Goal: Check status: Check status

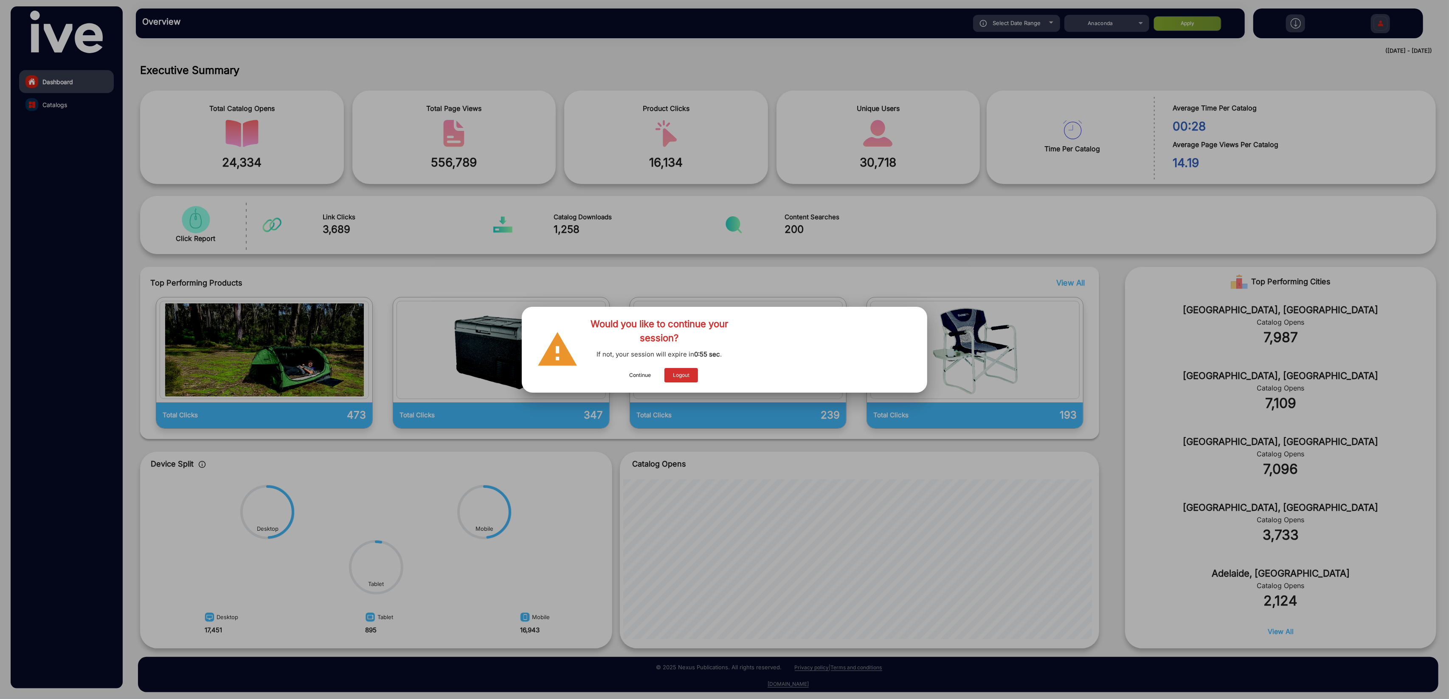
click at [642, 375] on button "Continue" at bounding box center [640, 375] width 39 height 14
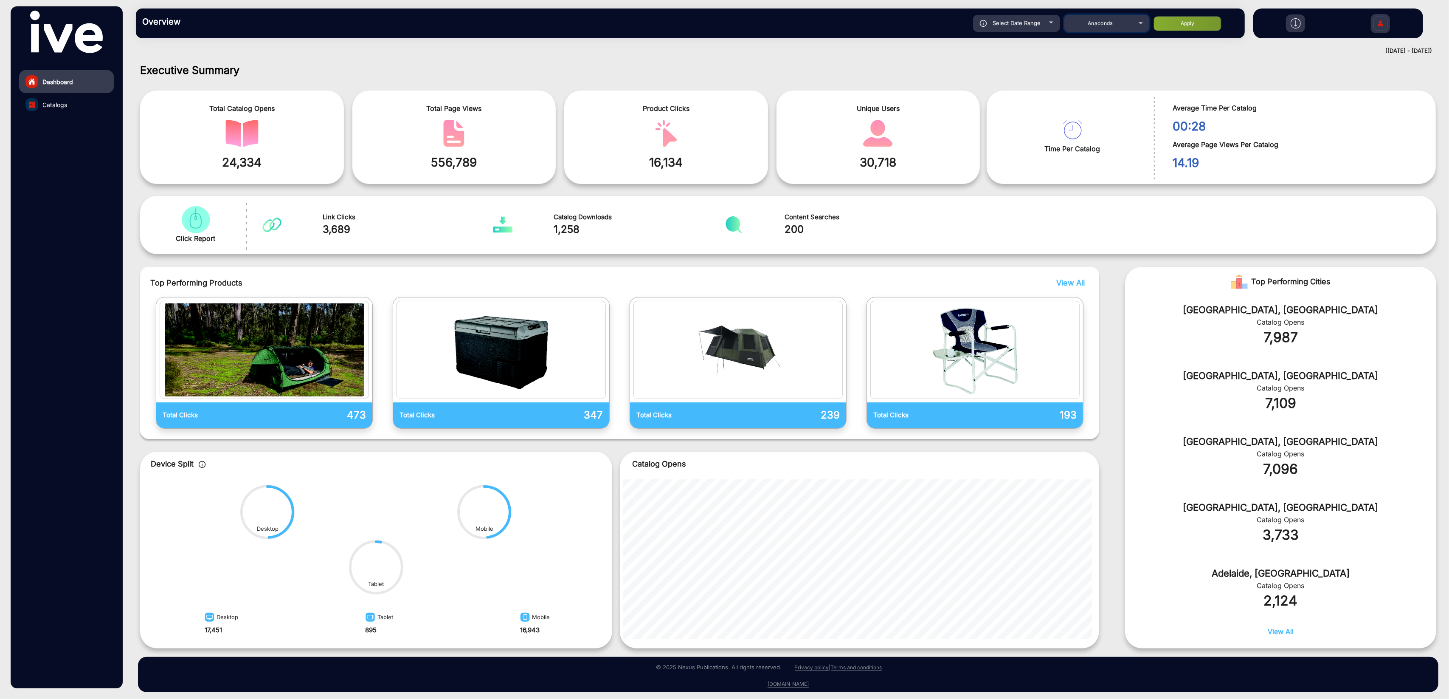
click at [1099, 30] on mat-select "Anaconda" at bounding box center [1107, 23] width 85 height 17
click at [1100, 28] on div "Anaconda" at bounding box center [1101, 23] width 68 height 10
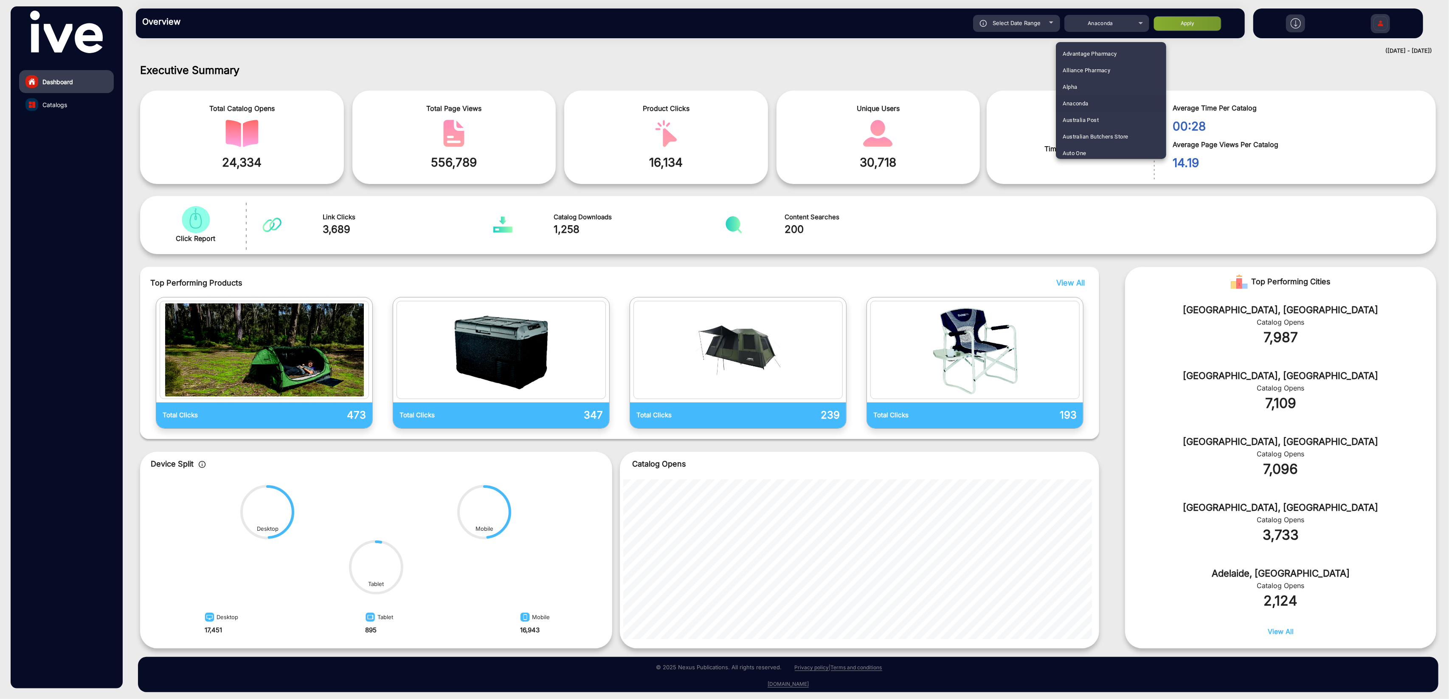
click at [1121, 101] on mat-option "Anaconda" at bounding box center [1111, 103] width 110 height 17
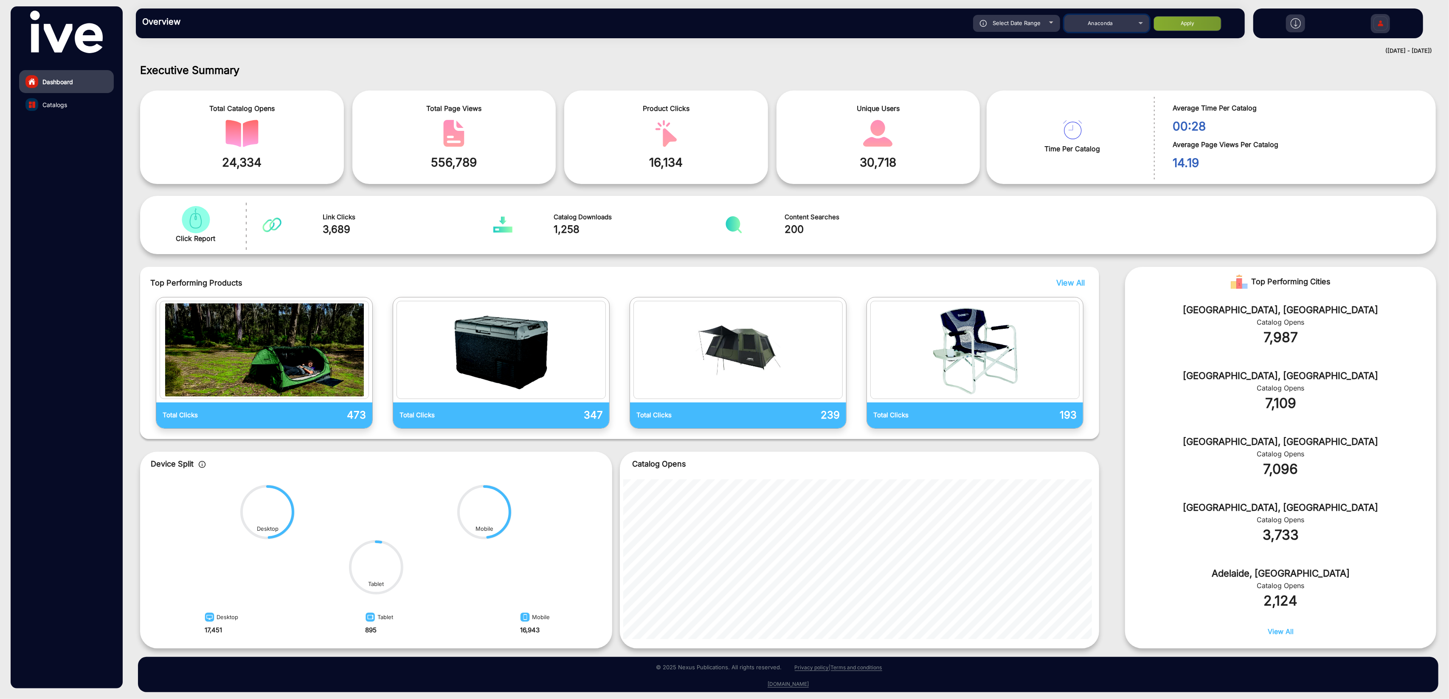
click at [1118, 24] on div "Anaconda" at bounding box center [1101, 23] width 68 height 10
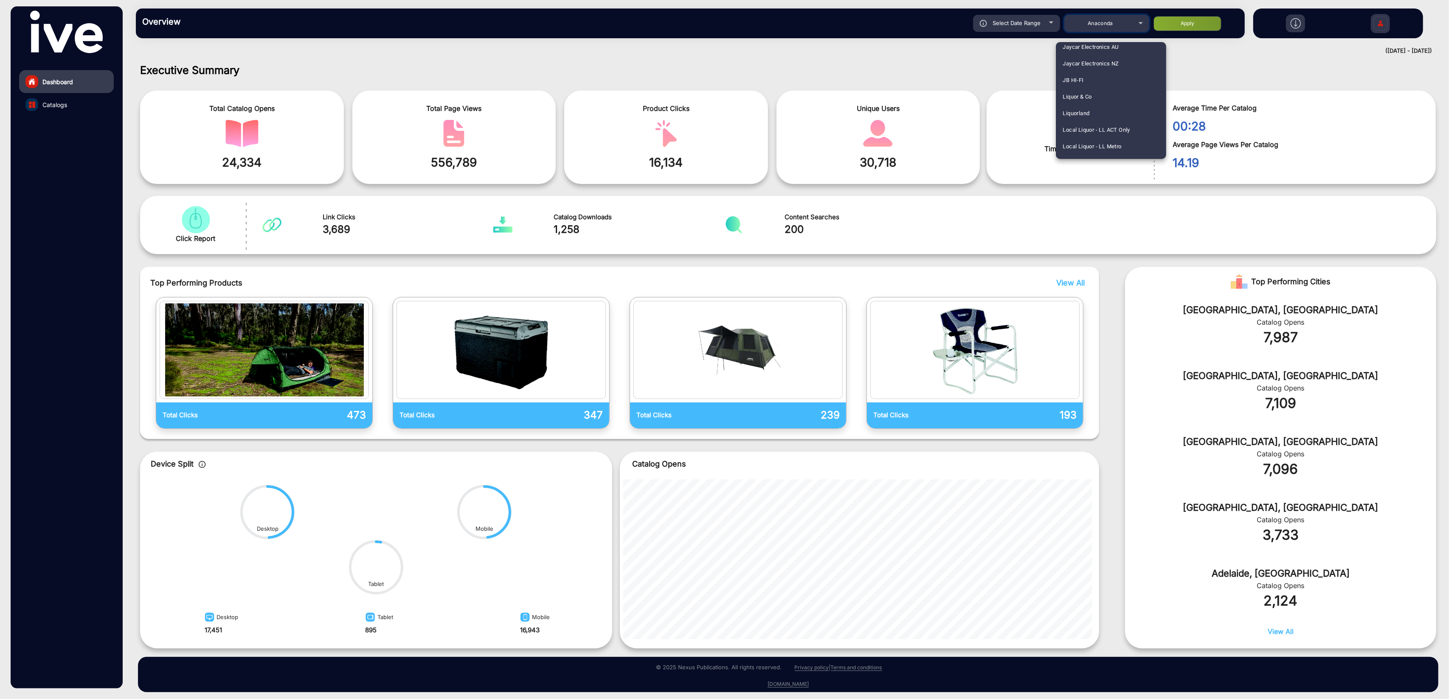
scroll to position [836, 0]
drag, startPoint x: 1080, startPoint y: 83, endPoint x: 1073, endPoint y: 75, distance: 10.8
click at [1080, 83] on span "JB HI-FI" at bounding box center [1073, 78] width 21 height 17
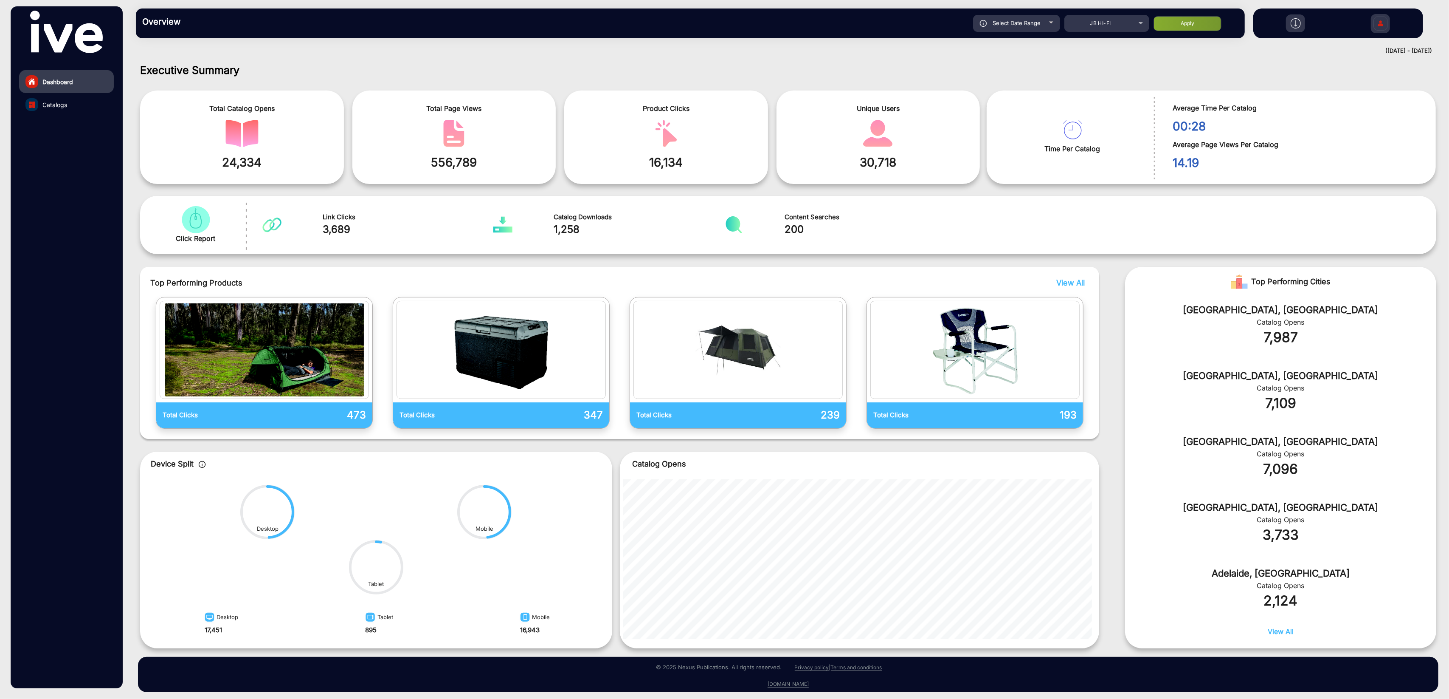
click at [1021, 27] on div "Select Date Range" at bounding box center [1016, 23] width 87 height 17
type input "[DATE]"
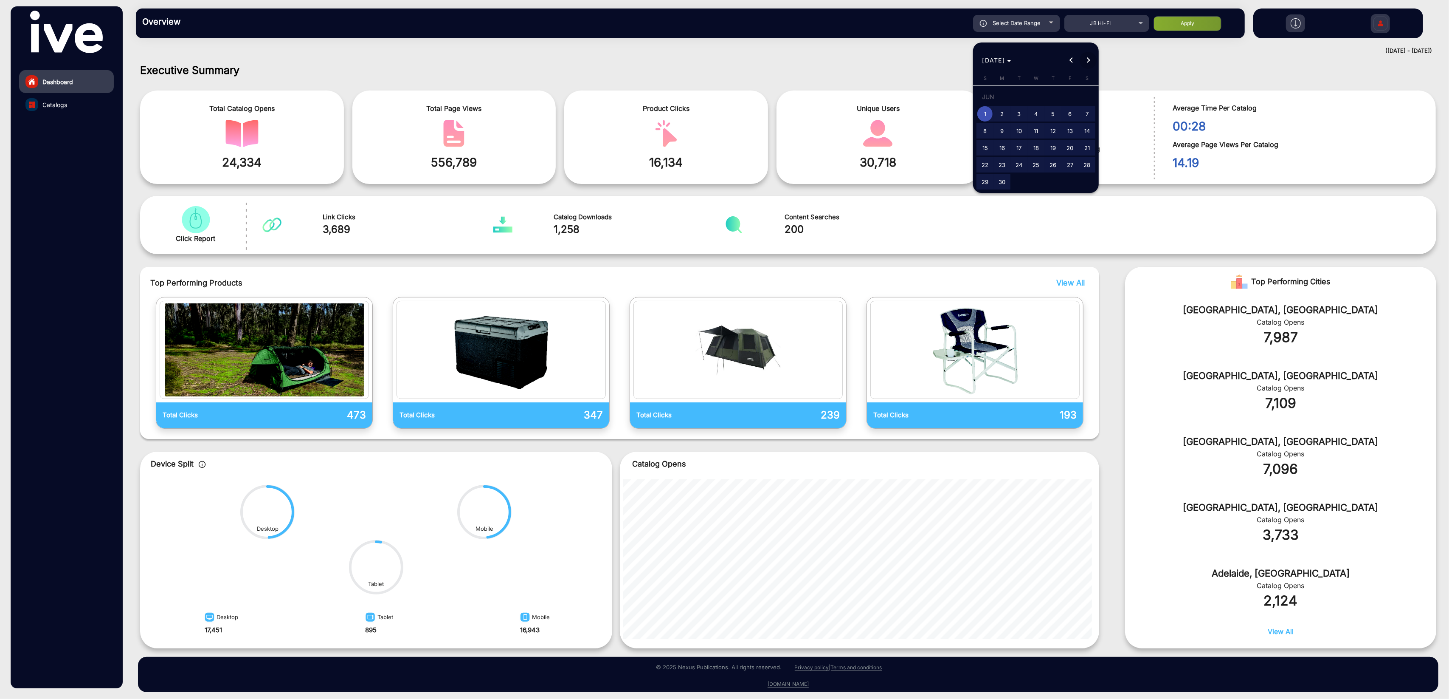
click at [1090, 55] on span "Next month" at bounding box center [1088, 60] width 17 height 17
click at [1090, 55] on div "[DATE] [DATE]" at bounding box center [1036, 60] width 121 height 17
click at [997, 114] on span "1" at bounding box center [1002, 113] width 15 height 15
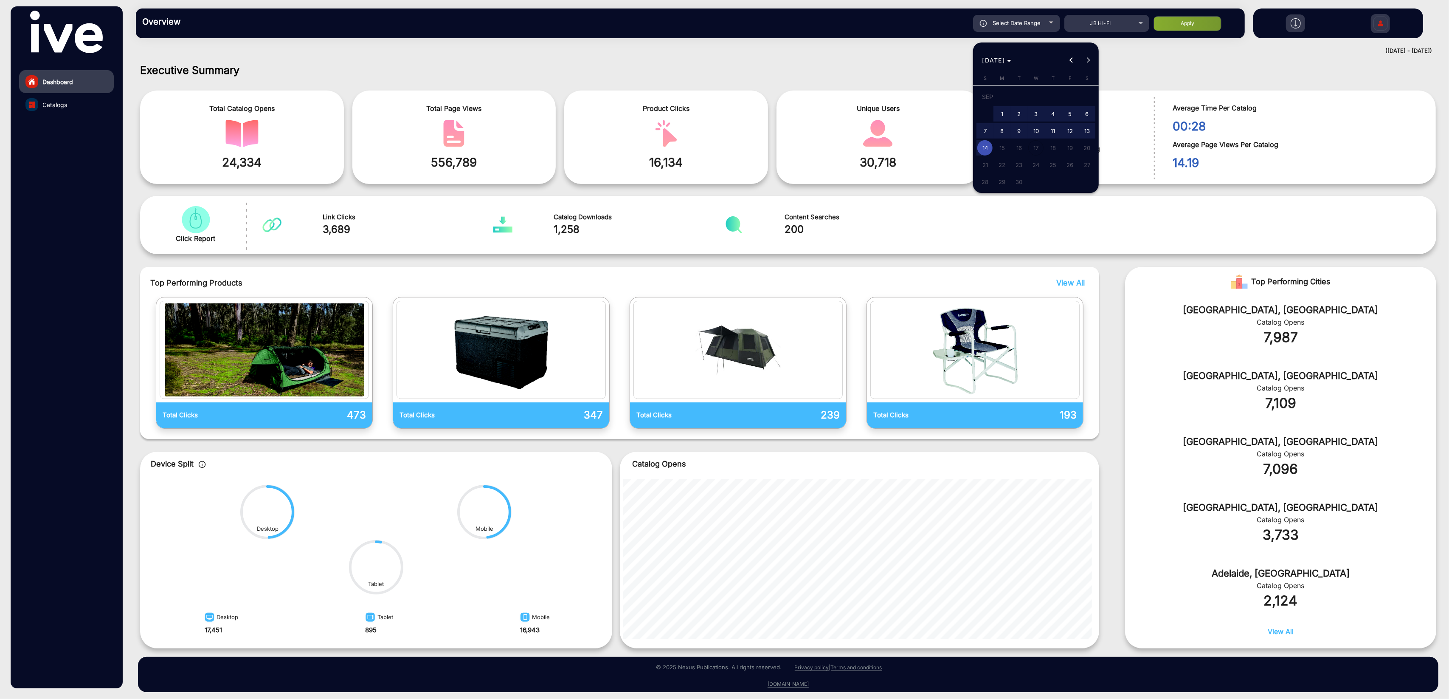
type input "[DATE]"
click at [982, 151] on span "14" at bounding box center [985, 147] width 15 height 15
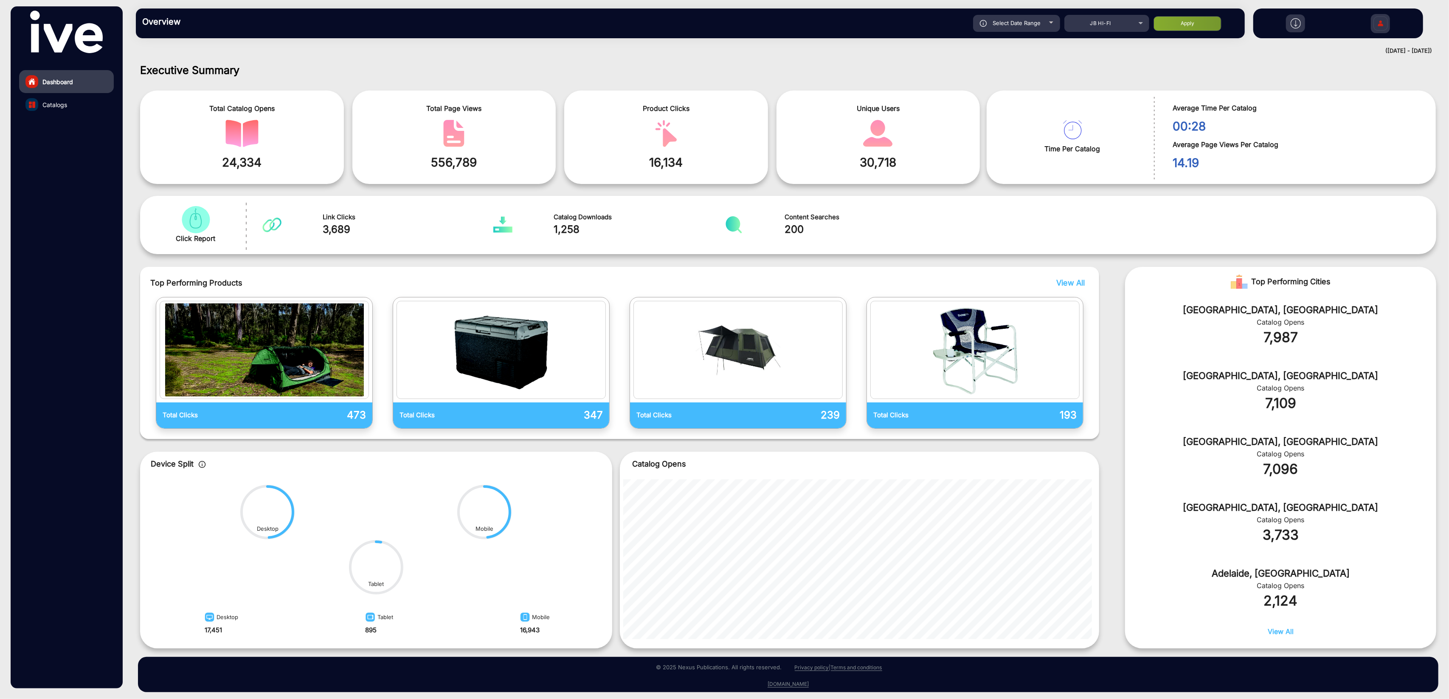
type input "[DATE]"
click at [1198, 25] on button "Apply" at bounding box center [1188, 23] width 68 height 15
type input "[DATE]"
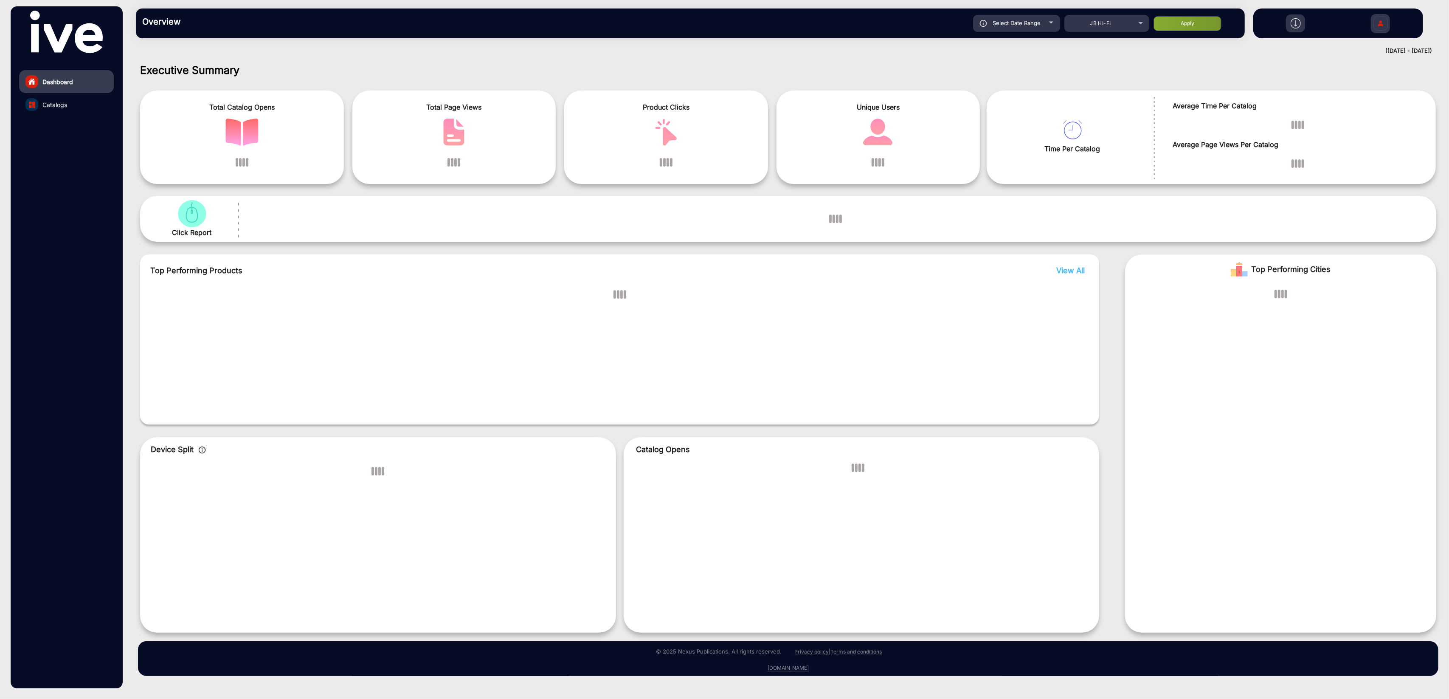
scroll to position [0, 0]
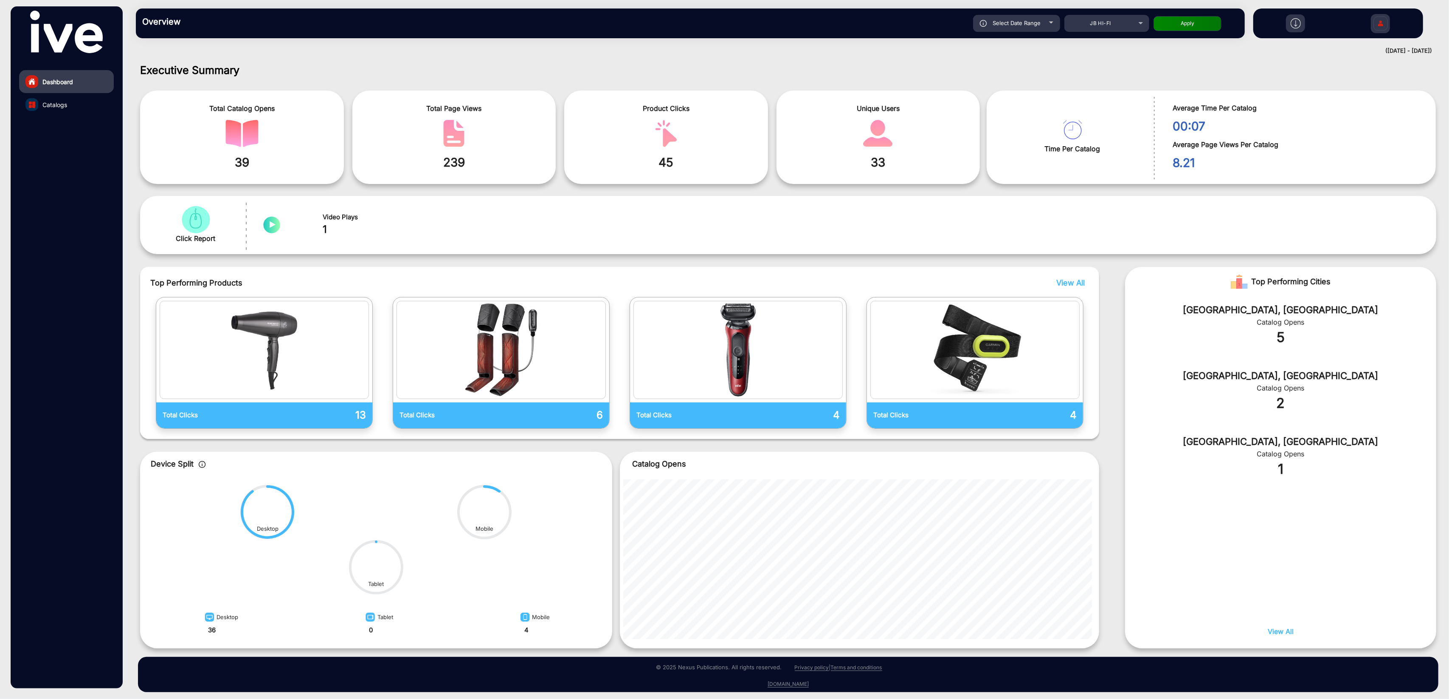
click at [68, 106] on link "Catalogs" at bounding box center [66, 104] width 95 height 23
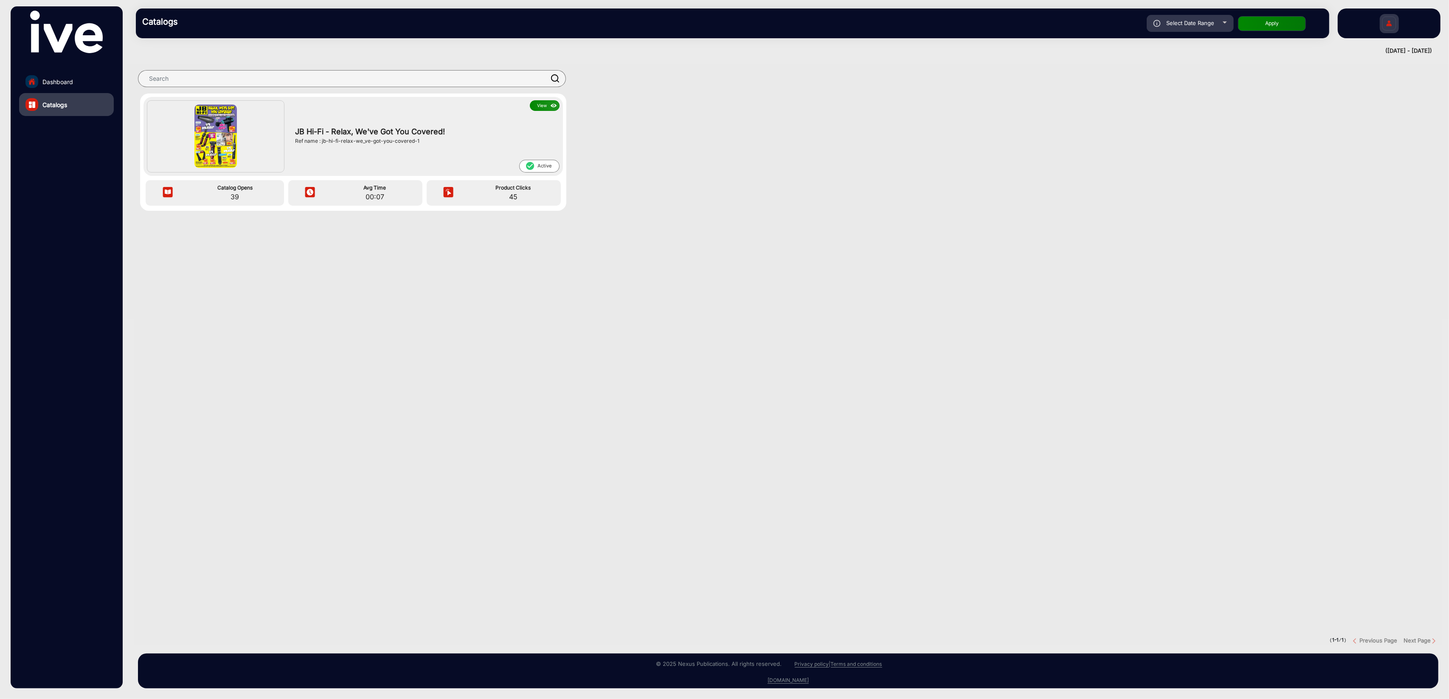
click at [769, 448] on div "View JB Hi-Fi - Relax, We've Got You Covered! Ref name : jb-hi-fi-relax-we_ve-g…" at bounding box center [788, 354] width 1309 height 581
